Goal: Use online tool/utility: Utilize a website feature to perform a specific function

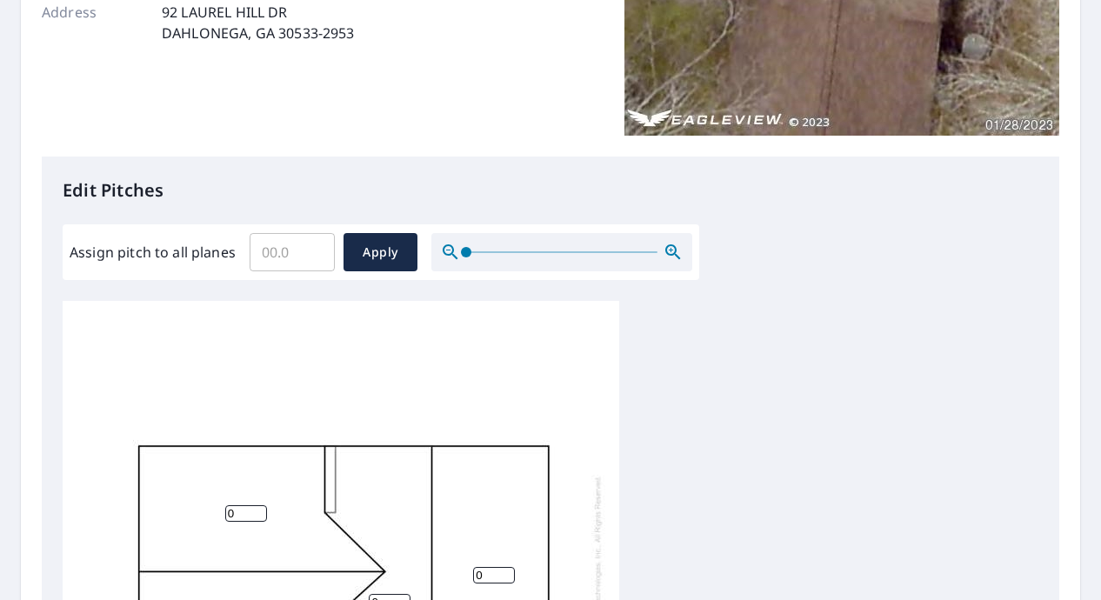
scroll to position [348, 0]
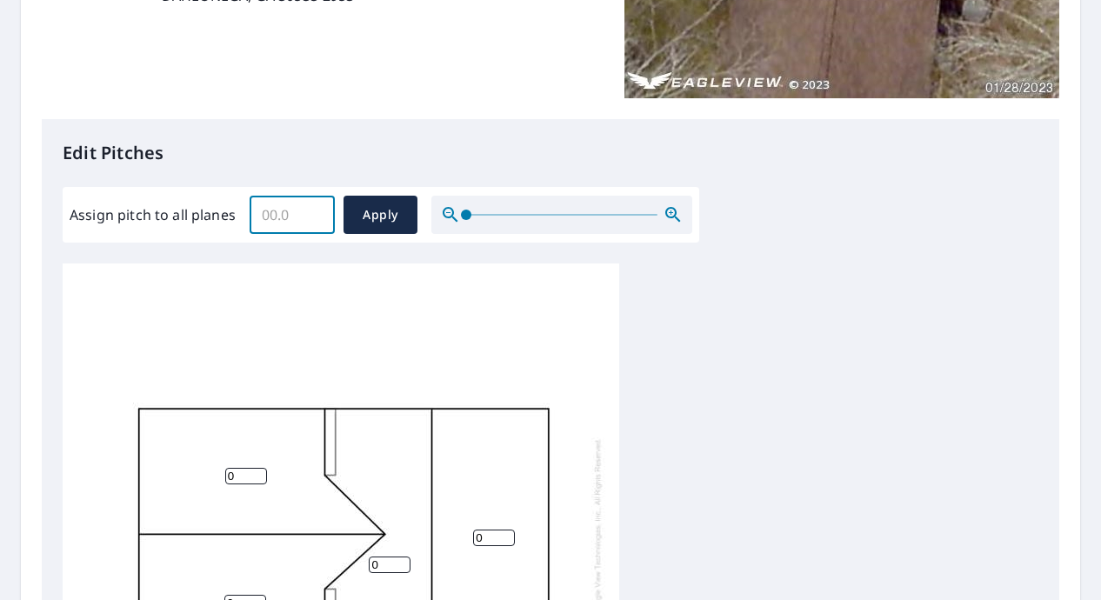
click at [303, 228] on input "Assign pitch to all planes" at bounding box center [292, 215] width 85 height 49
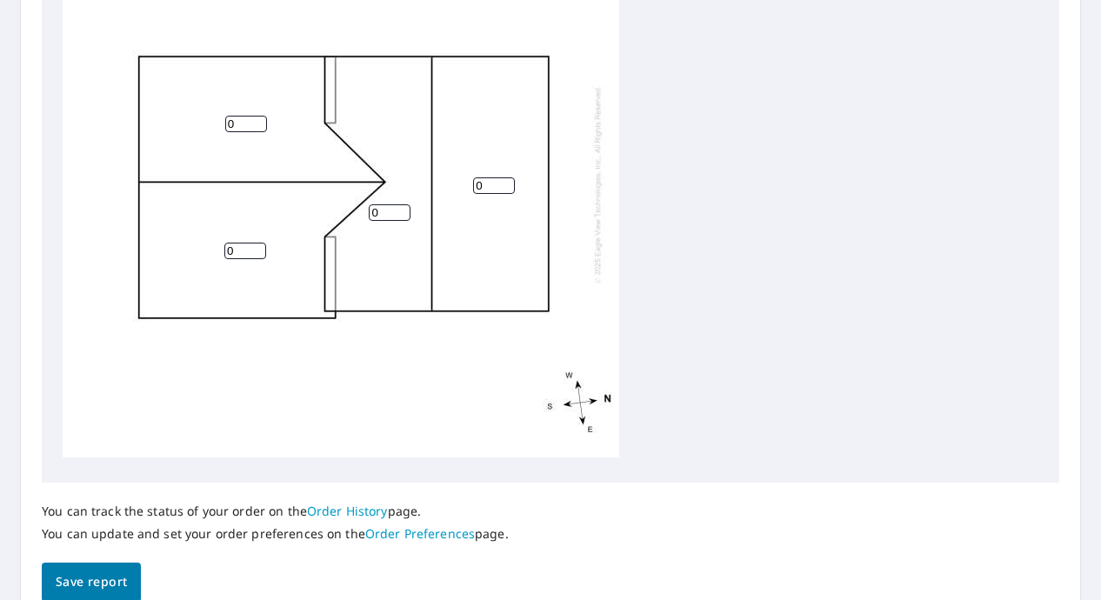
scroll to position [17, 0]
type input "4"
click at [101, 588] on span "Save report" at bounding box center [91, 583] width 71 height 22
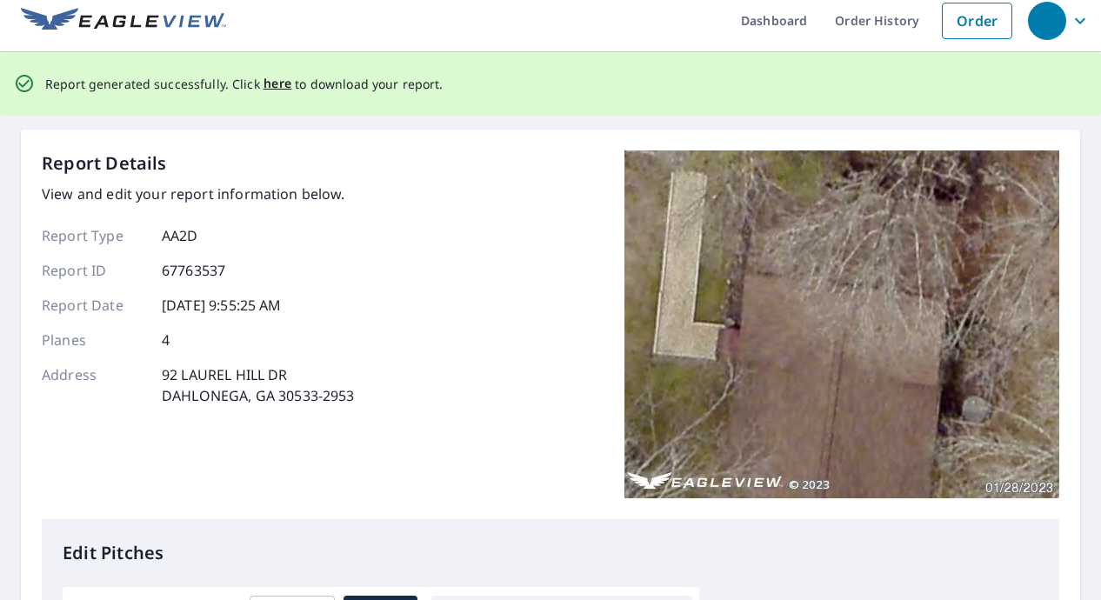
scroll to position [0, 0]
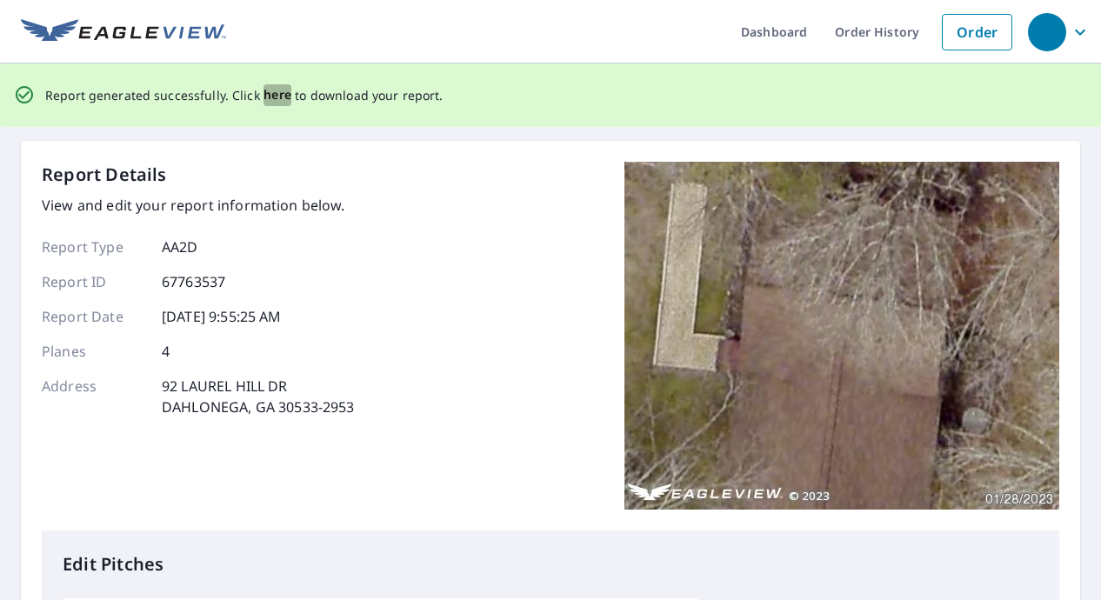
click at [268, 97] on span "here" at bounding box center [278, 95] width 29 height 22
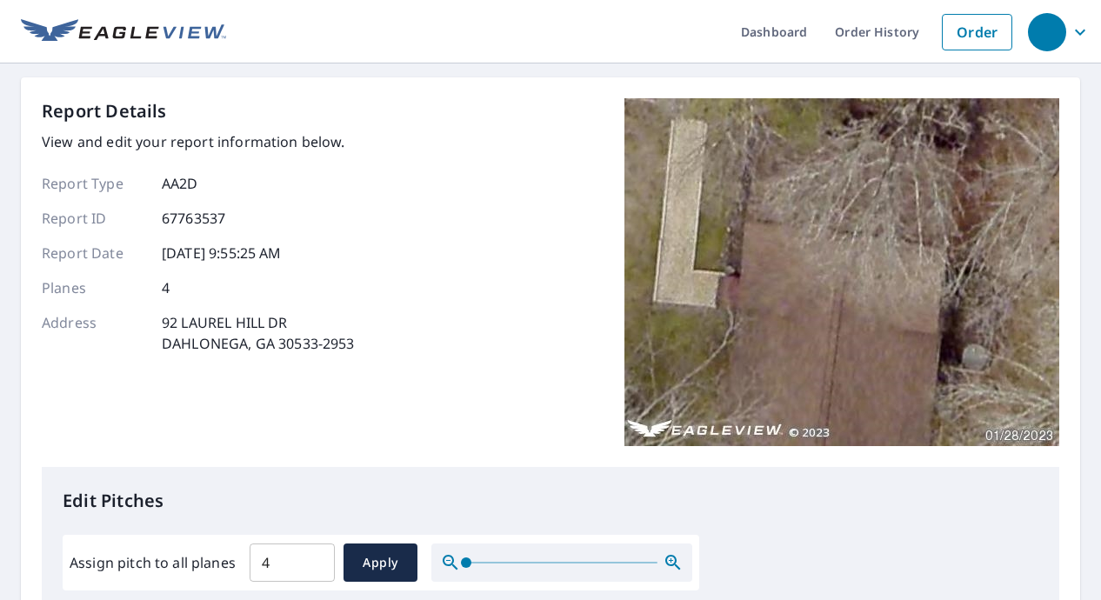
scroll to position [174, 0]
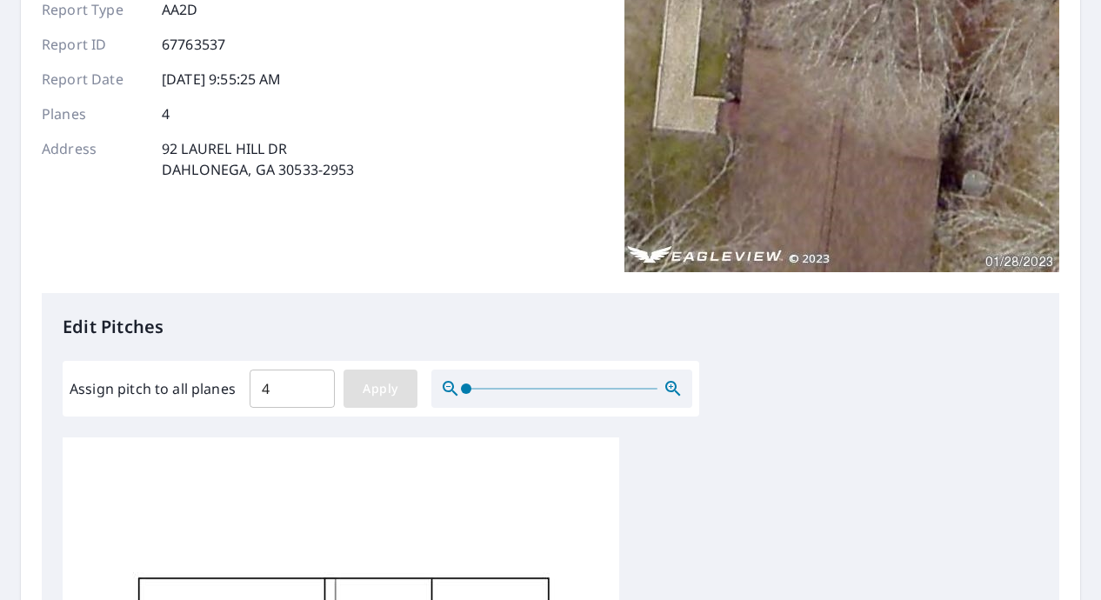
click at [365, 384] on span "Apply" at bounding box center [381, 389] width 46 height 22
type input "4"
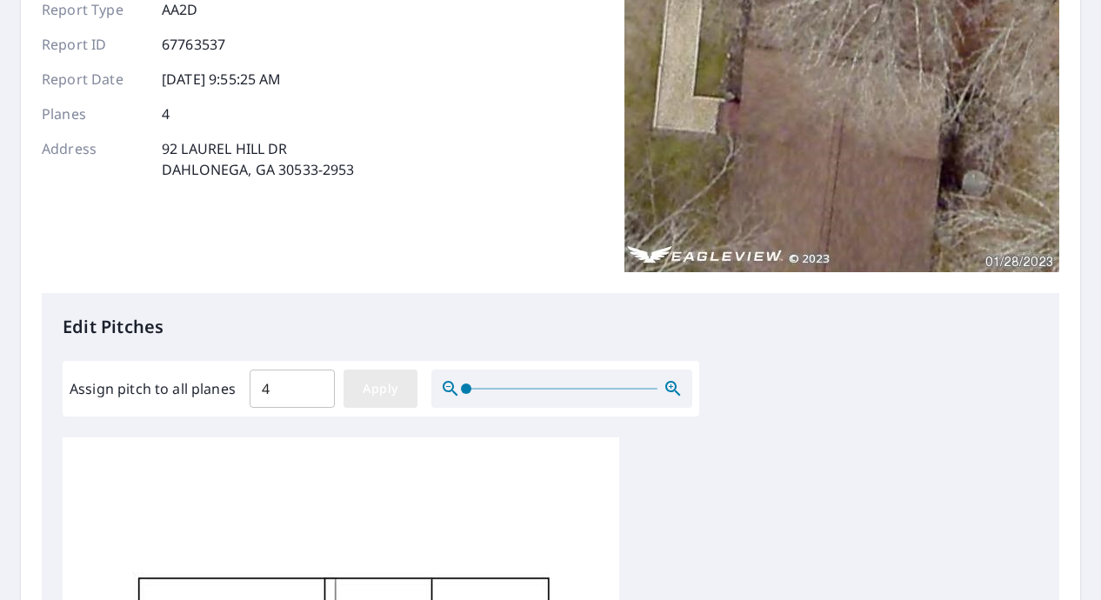
click at [374, 381] on span "Apply" at bounding box center [381, 389] width 46 height 22
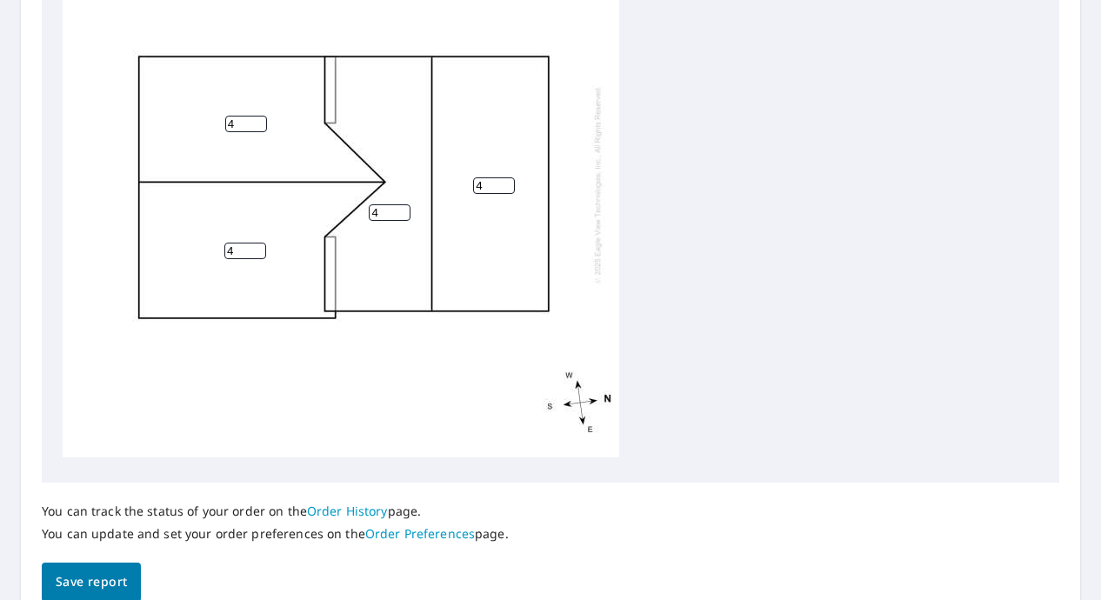
scroll to position [776, 0]
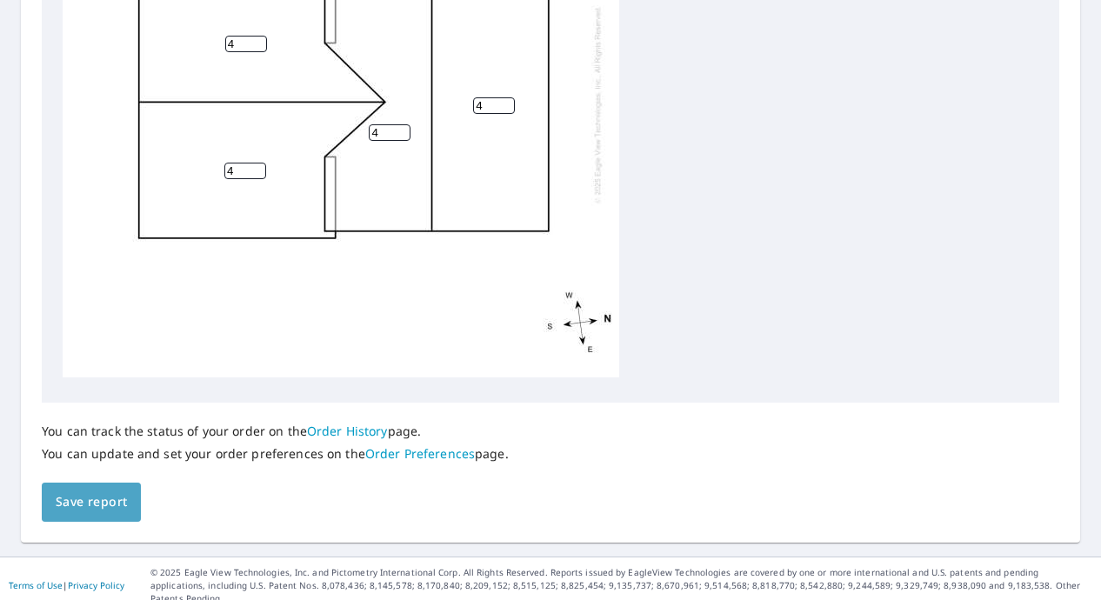
click at [132, 490] on button "Save report" at bounding box center [91, 502] width 99 height 39
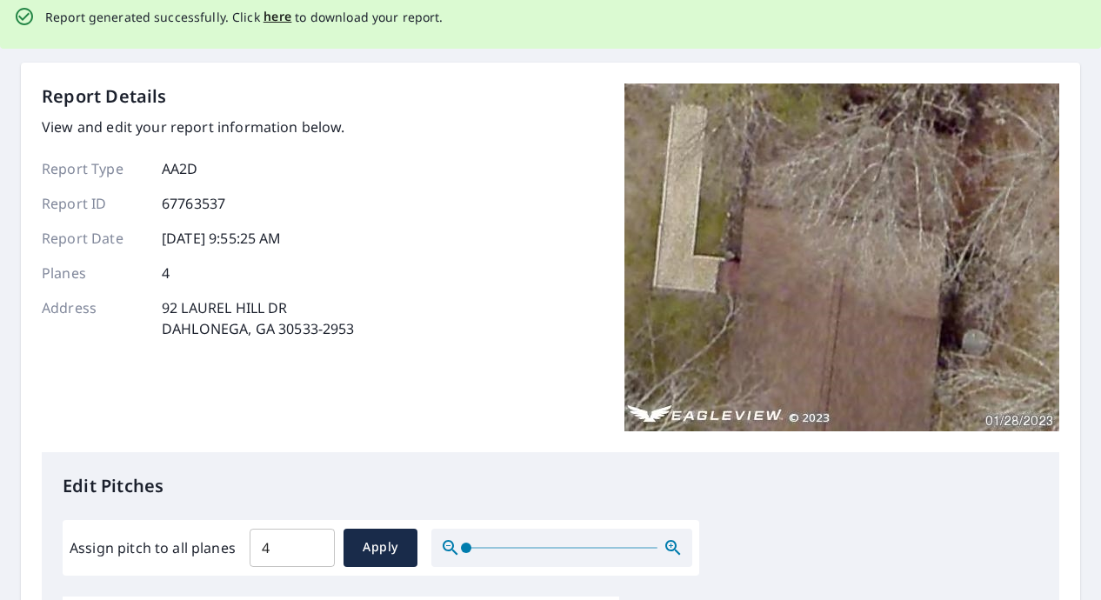
scroll to position [0, 0]
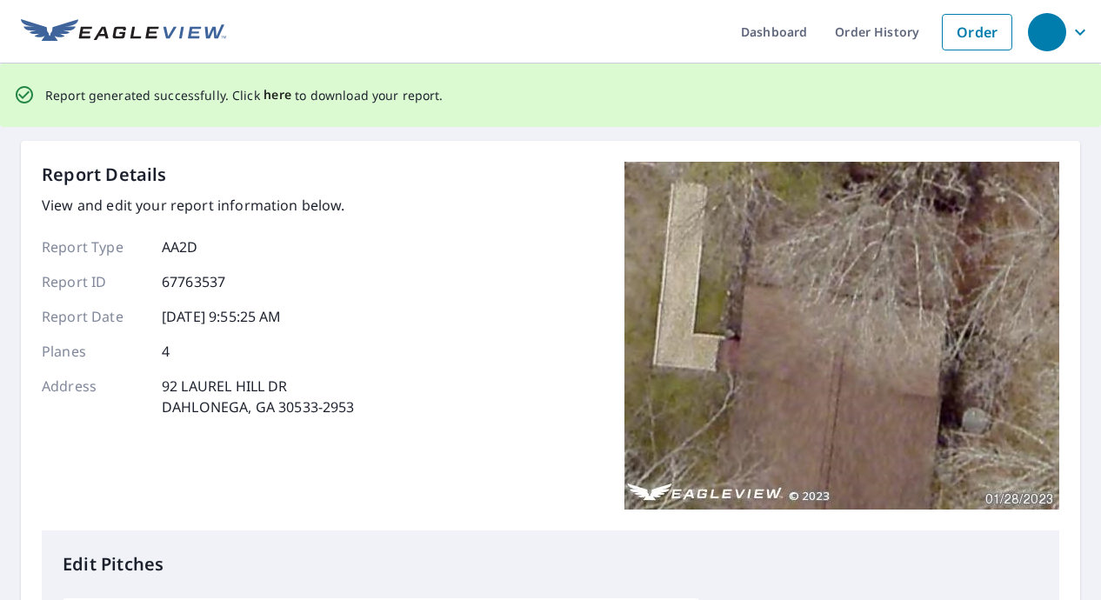
click at [271, 100] on span "here" at bounding box center [278, 95] width 29 height 22
